Goal: Find specific page/section: Find specific page/section

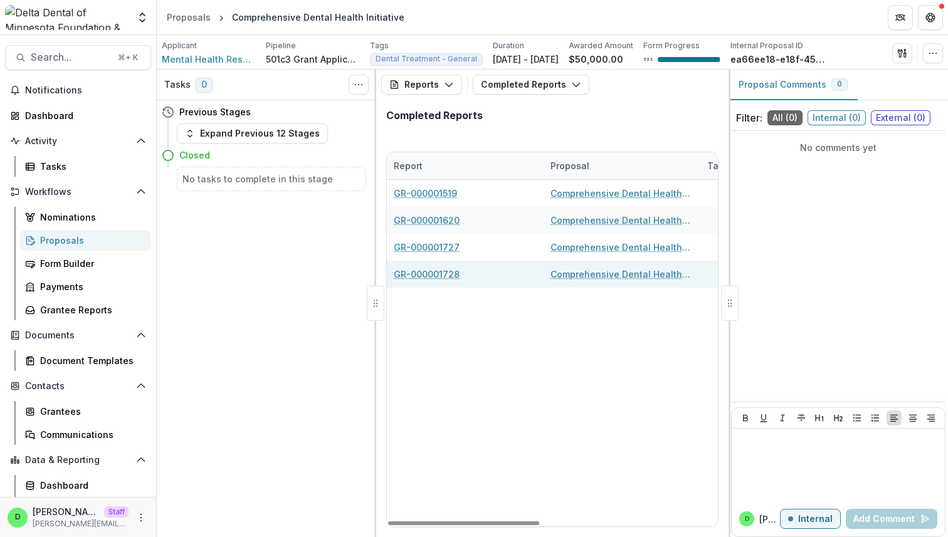
scroll to position [0, 238]
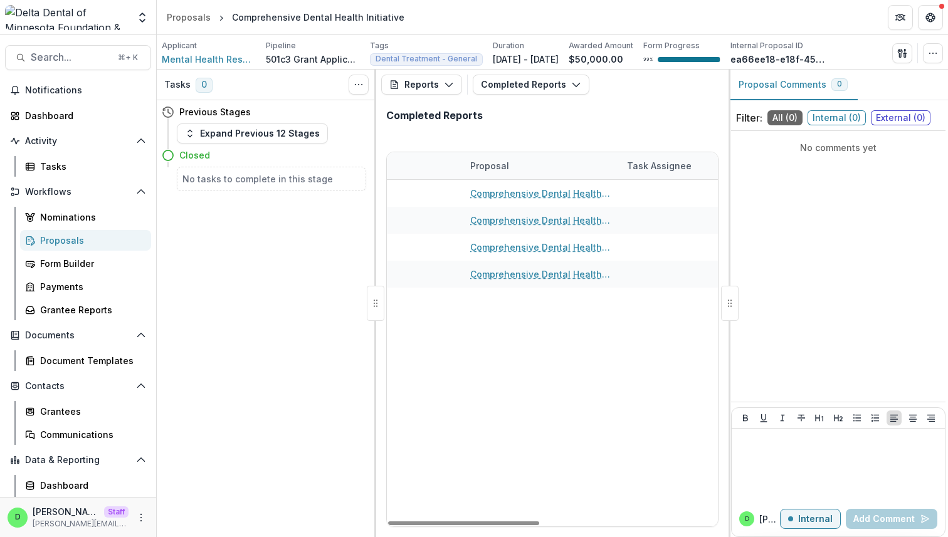
drag, startPoint x: 616, startPoint y: 164, endPoint x: 648, endPoint y: 164, distance: 32.0
click at [648, 164] on div "Entity Report Proposal Task Assignee Report Submitted Date" at bounding box center [509, 165] width 721 height 27
drag, startPoint x: 617, startPoint y: 164, endPoint x: 686, endPoint y: 164, distance: 68.9
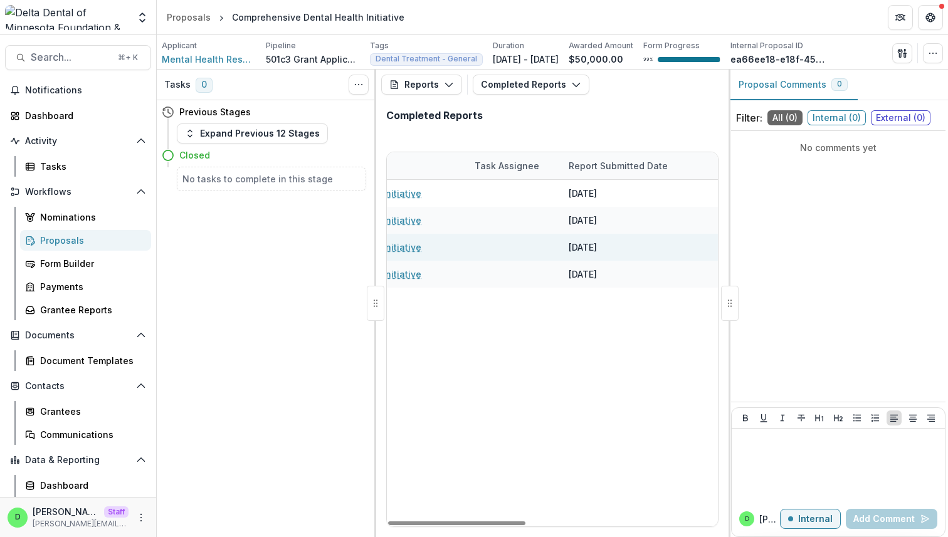
scroll to position [0, 0]
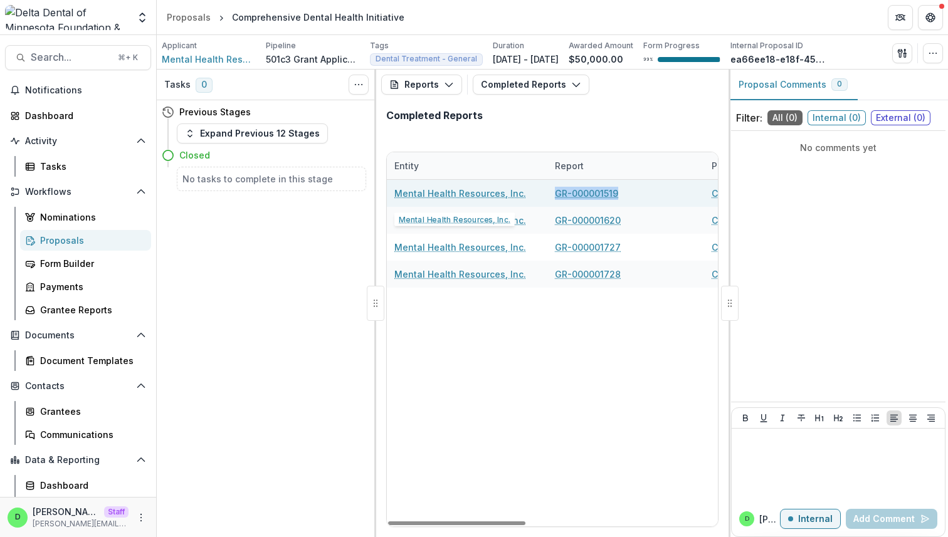
drag, startPoint x: 622, startPoint y: 190, endPoint x: 539, endPoint y: 194, distance: 82.8
click at [539, 194] on div "Mental Health Resources, Inc. GR-000001519 Comprehensive Dental Health Initiati…" at bounding box center [784, 193] width 794 height 27
copy div "GR-000001519"
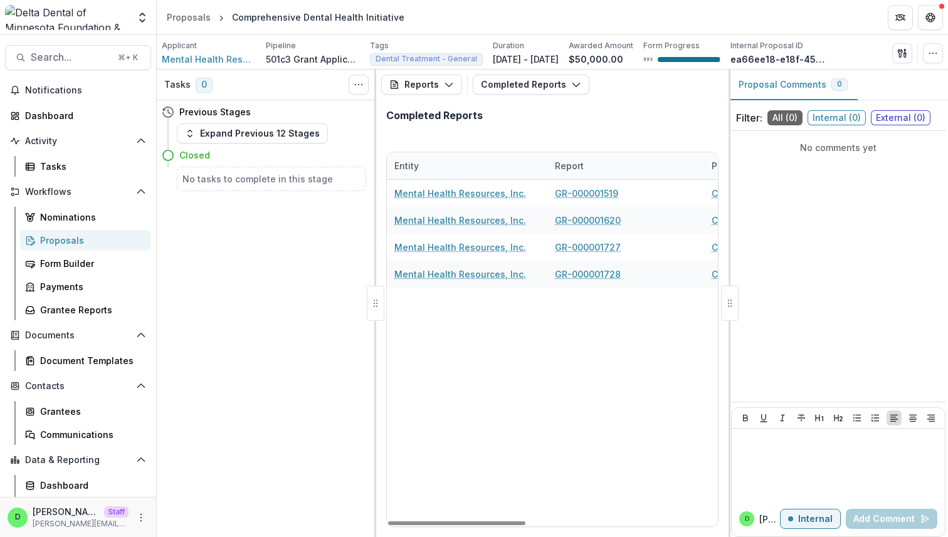
click at [634, 375] on div "Mental Health Resources, Inc. GR-000001519 Comprehensive Dental Health Initiati…" at bounding box center [784, 353] width 794 height 347
